Goal: Task Accomplishment & Management: Complete application form

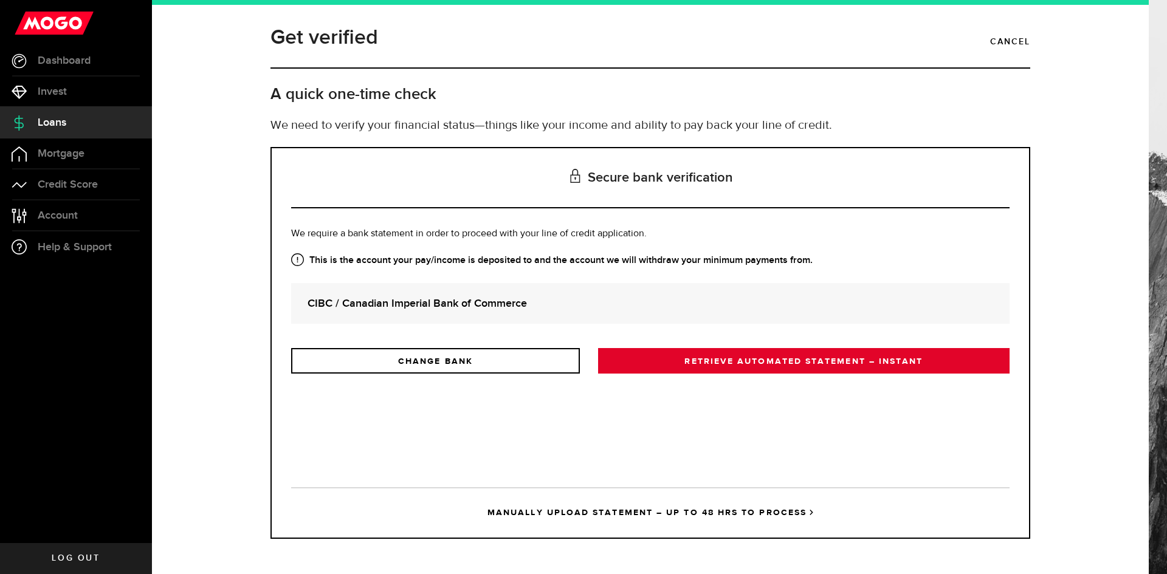
click at [806, 365] on link "RETRIEVE AUTOMATED STATEMENT – INSTANT" at bounding box center [803, 361] width 411 height 26
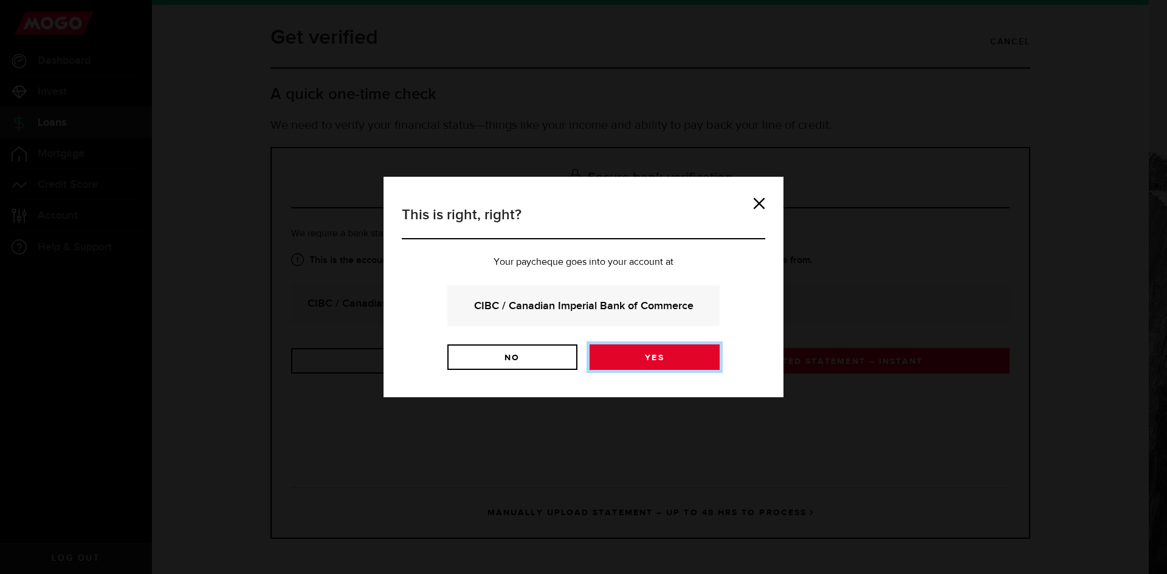
click at [636, 353] on link "Yes" at bounding box center [655, 358] width 130 height 26
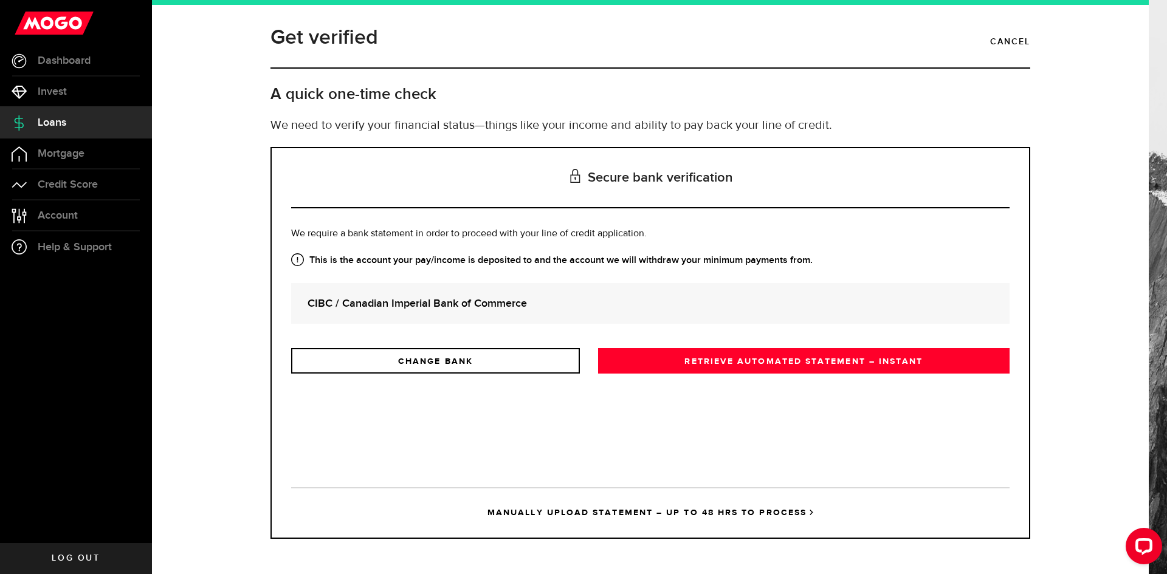
click at [363, 300] on strong "CIBC / Canadian Imperial Bank of Commerce" at bounding box center [651, 303] width 686 height 16
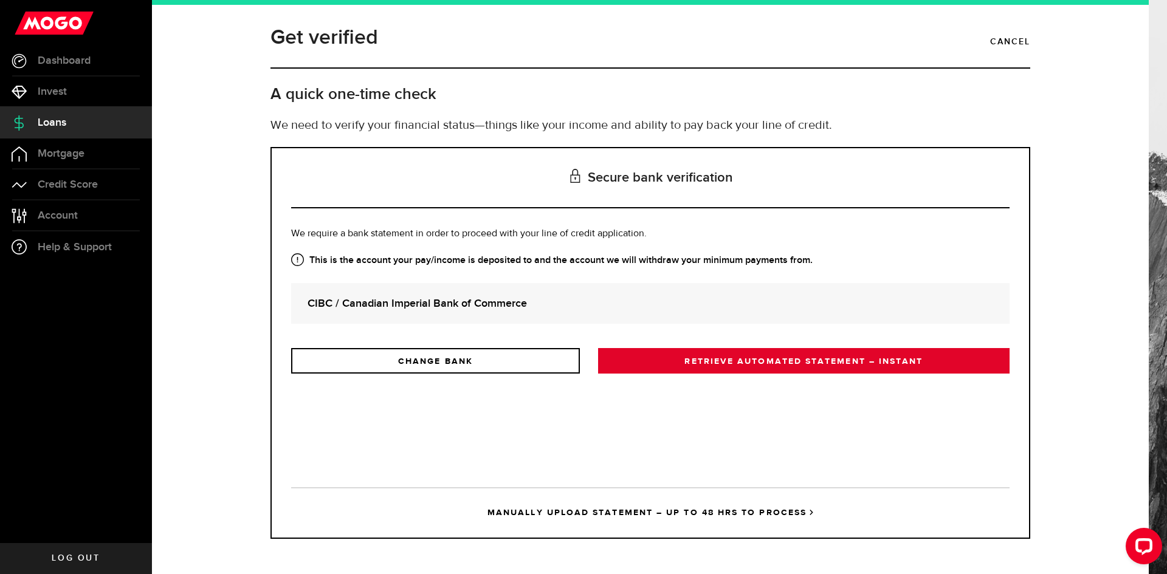
click at [754, 361] on link "RETRIEVE AUTOMATED STATEMENT – INSTANT" at bounding box center [803, 361] width 411 height 26
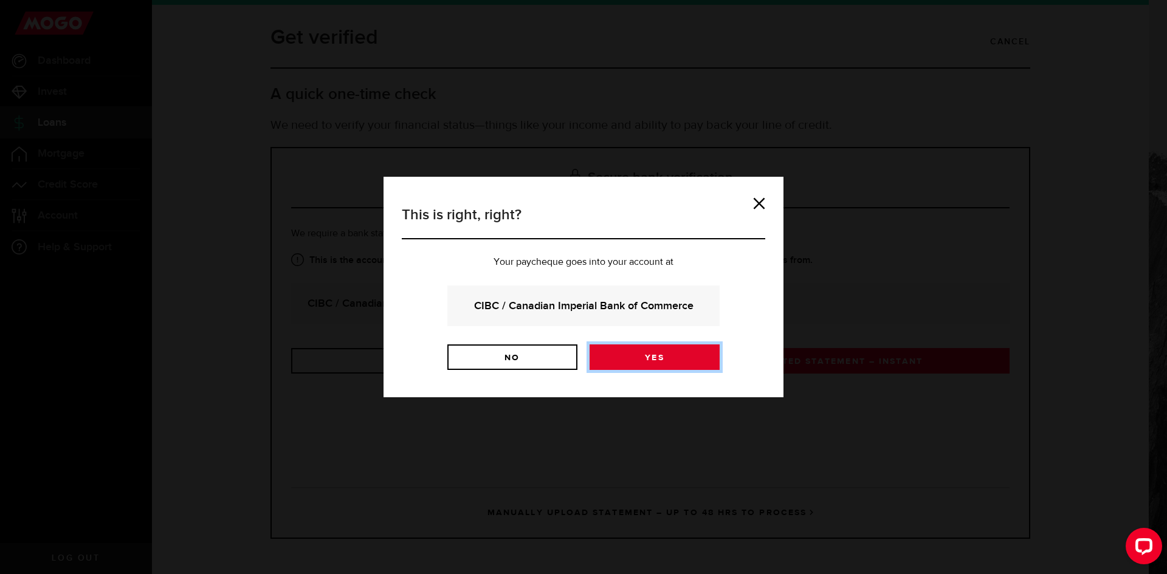
click at [632, 354] on link "Yes" at bounding box center [655, 358] width 130 height 26
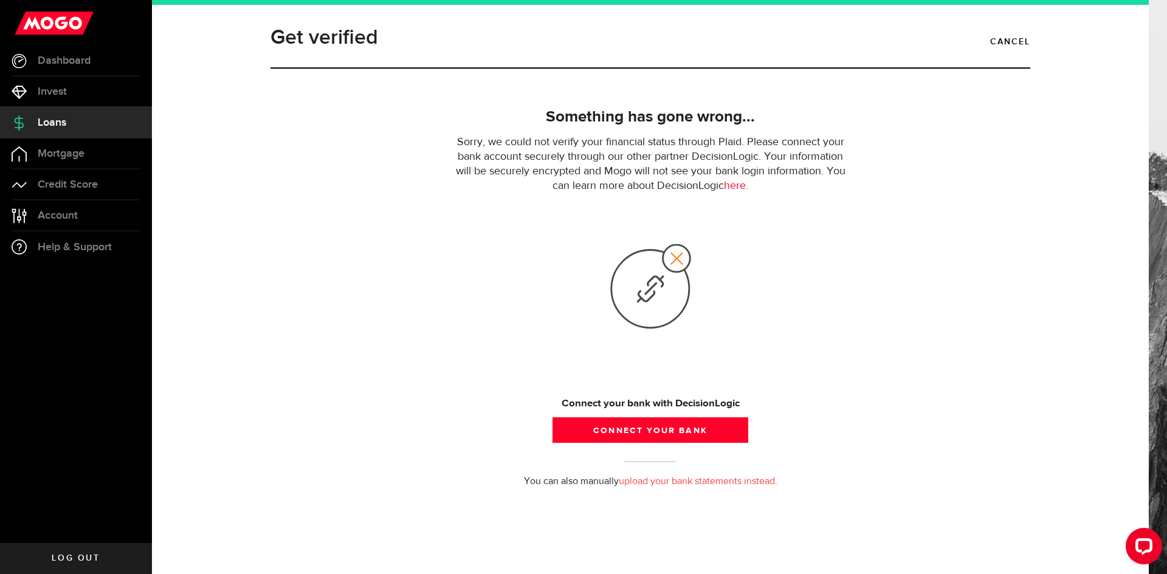
click at [659, 482] on link "upload your bank statements instead." at bounding box center [698, 482] width 159 height 10
